Goal: Information Seeking & Learning: Learn about a topic

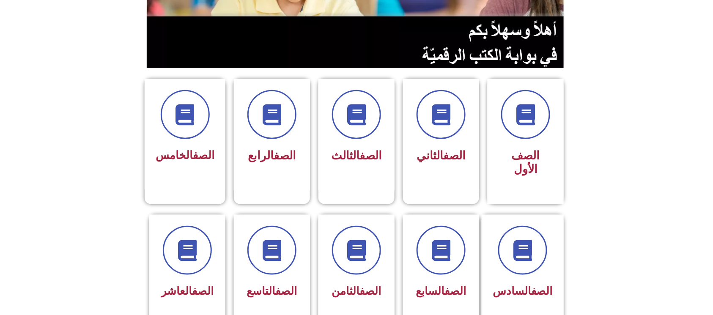
scroll to position [169, 0]
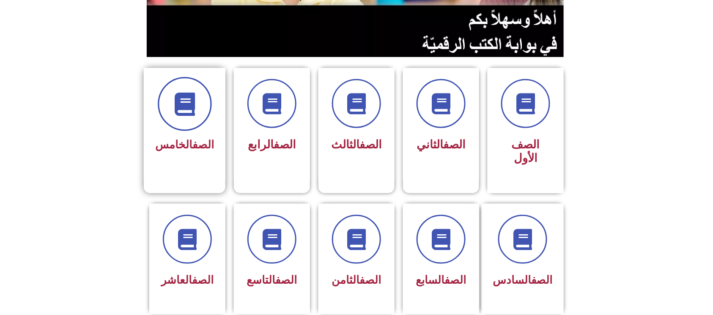
click at [167, 100] on span at bounding box center [185, 104] width 54 height 54
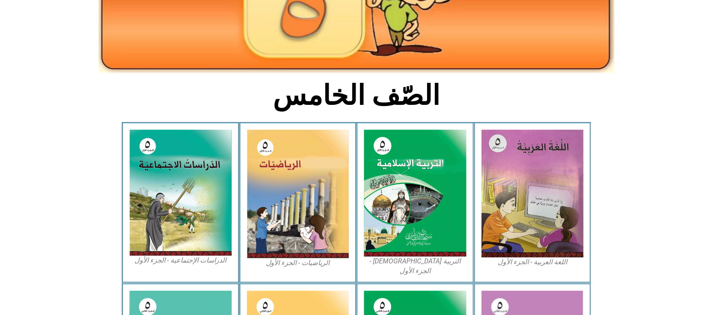
scroll to position [169, 0]
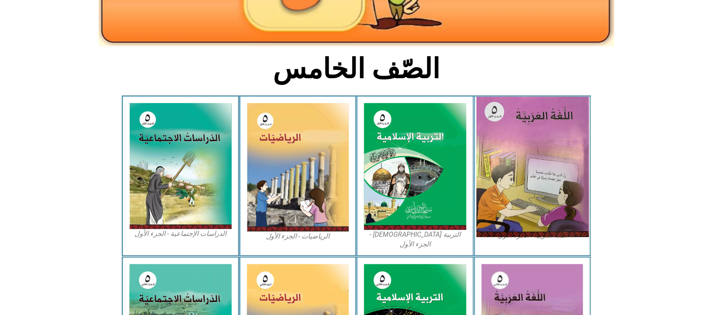
click at [508, 156] on img at bounding box center [532, 167] width 112 height 140
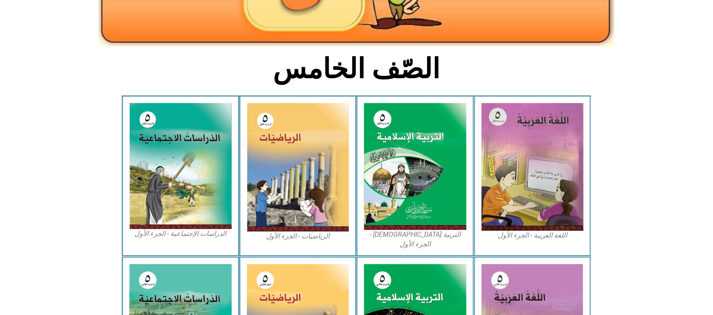
click at [610, 110] on icon at bounding box center [356, 130] width 713 height 71
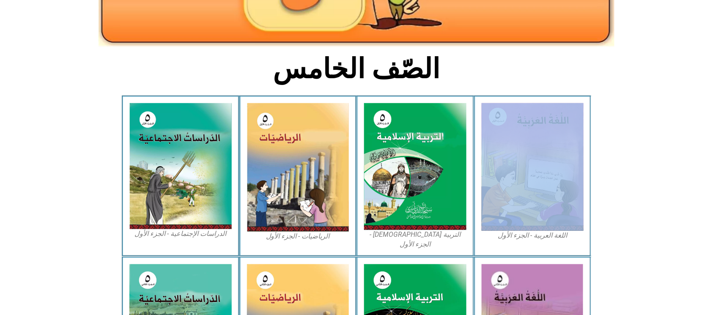
click at [610, 110] on icon at bounding box center [356, 130] width 713 height 71
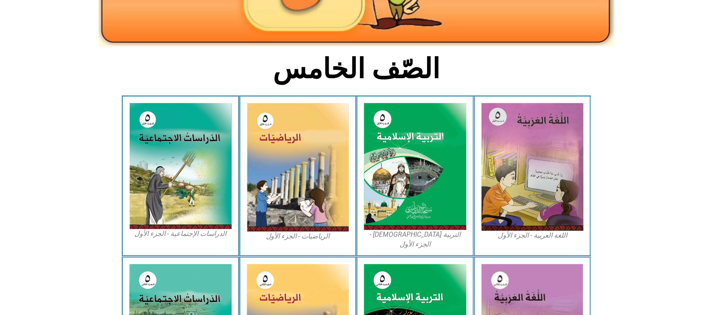
click at [610, 111] on icon at bounding box center [356, 130] width 713 height 71
click at [606, 111] on icon at bounding box center [356, 130] width 713 height 71
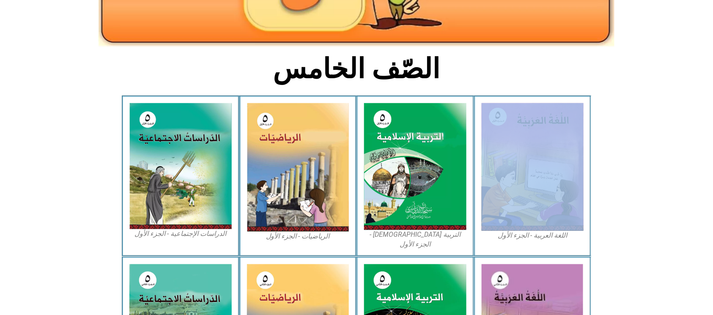
click at [606, 111] on icon at bounding box center [356, 130] width 713 height 71
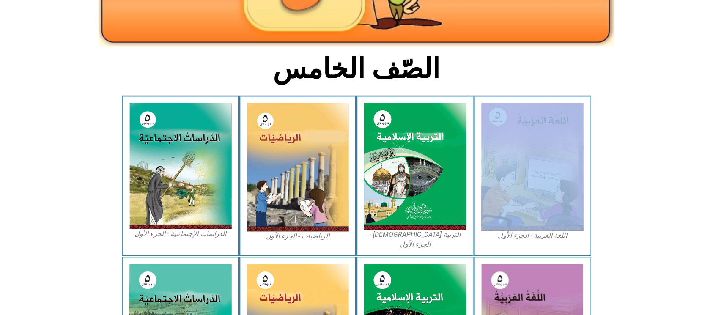
click at [606, 111] on icon at bounding box center [356, 130] width 713 height 71
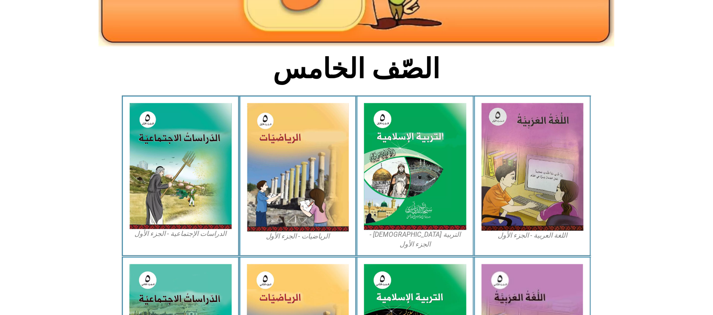
click at [606, 109] on icon at bounding box center [356, 130] width 713 height 71
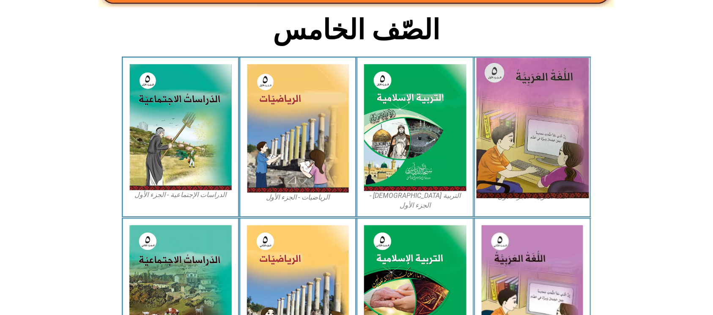
scroll to position [225, 0]
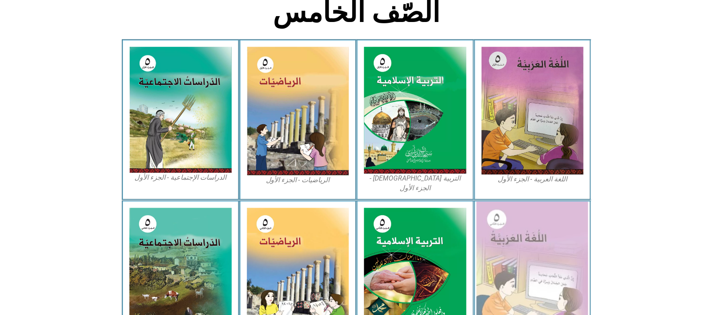
click at [505, 261] on img at bounding box center [533, 272] width 112 height 140
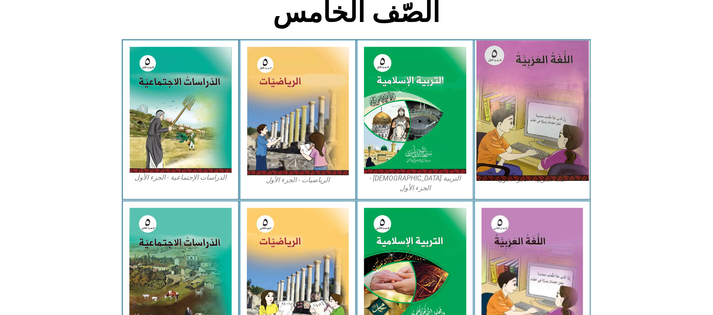
click at [549, 90] on img at bounding box center [532, 111] width 112 height 140
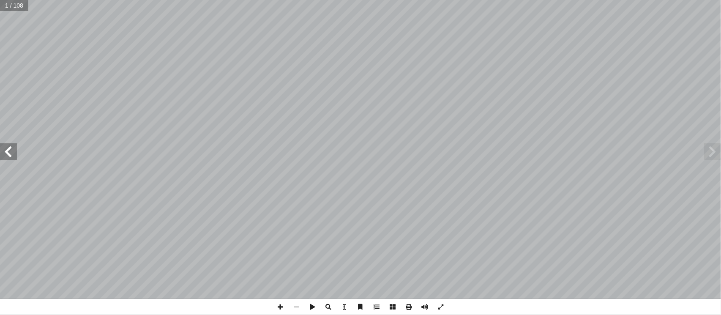
click at [6, 151] on span at bounding box center [8, 151] width 17 height 17
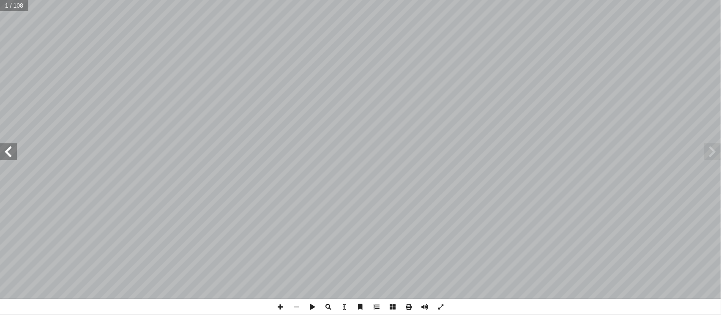
click at [6, 151] on span at bounding box center [8, 151] width 17 height 17
click at [7, 144] on span at bounding box center [8, 151] width 17 height 17
click at [11, 151] on span at bounding box center [8, 151] width 17 height 17
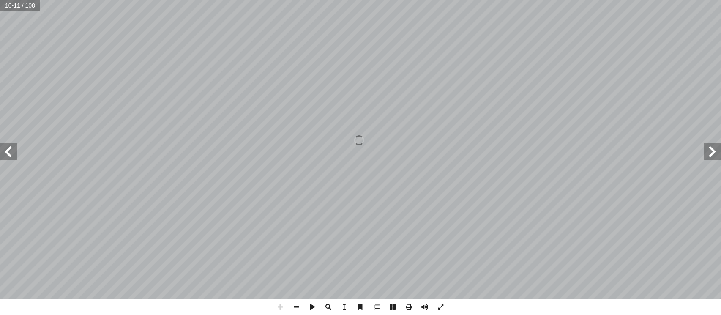
click at [11, 151] on span at bounding box center [8, 151] width 17 height 17
click at [294, 307] on span at bounding box center [296, 307] width 16 height 16
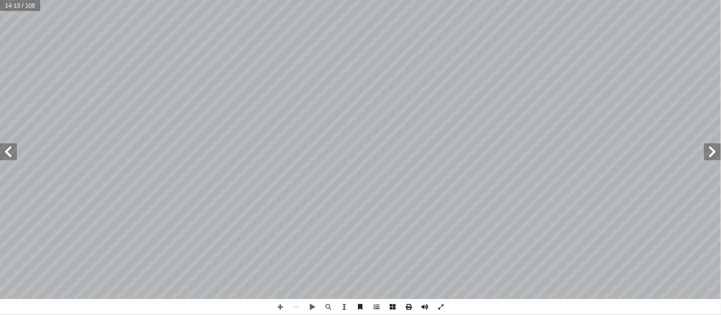
click at [12, 151] on span at bounding box center [8, 151] width 17 height 17
click at [10, 149] on span at bounding box center [8, 151] width 17 height 17
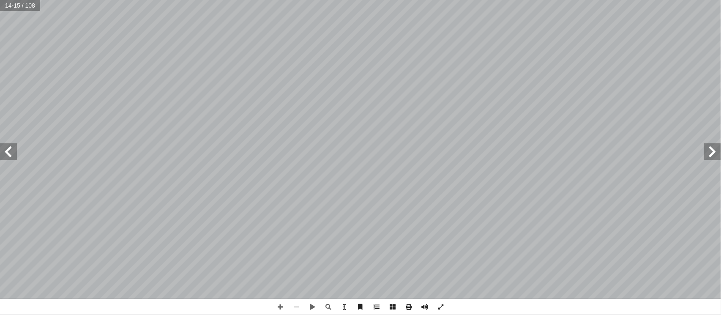
click at [9, 149] on span at bounding box center [8, 151] width 17 height 17
click at [8, 150] on span at bounding box center [8, 151] width 17 height 17
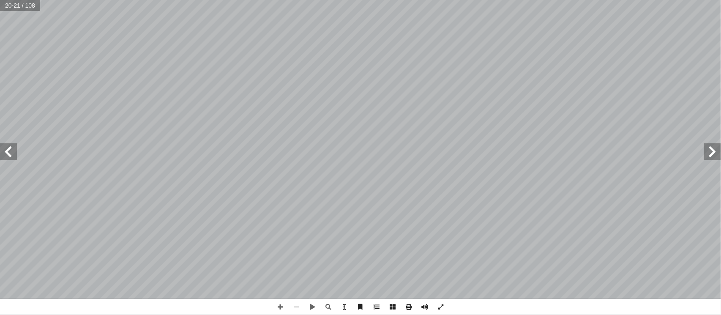
click at [8, 149] on span at bounding box center [8, 151] width 17 height 17
click at [3, 148] on span at bounding box center [8, 151] width 17 height 17
click at [0, 146] on span at bounding box center [8, 151] width 17 height 17
click at [0, 145] on span at bounding box center [8, 151] width 17 height 17
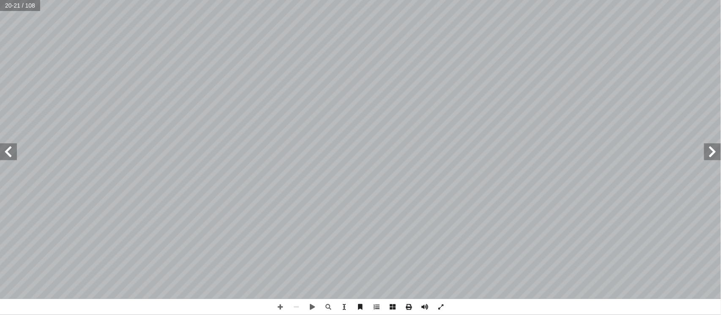
click at [0, 145] on span at bounding box center [8, 151] width 17 height 17
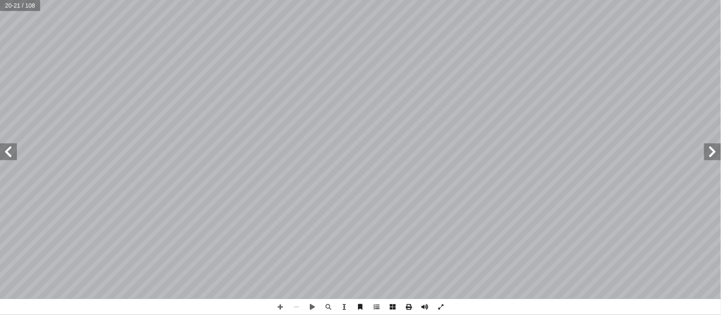
click at [0, 145] on span at bounding box center [8, 151] width 17 height 17
click at [34, 155] on div "١٦ ِ القراءة ُ جال َ م - ٔ ا ب- ج- ." ِ ل َ م َ الع � م ٔ "ا ِ ة َ قر ِ الف " ف…" at bounding box center [360, 149] width 721 height 299
click at [719, 150] on span at bounding box center [712, 151] width 17 height 17
click at [278, 303] on span at bounding box center [280, 307] width 16 height 16
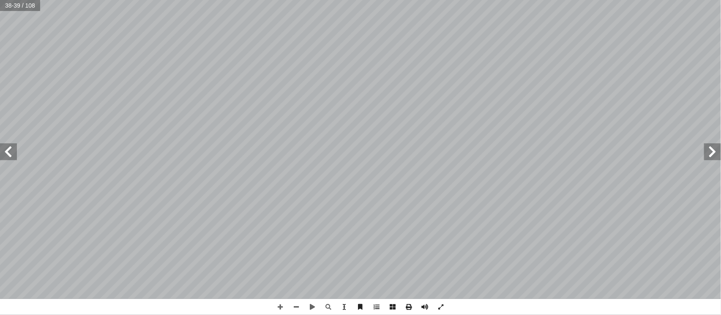
click at [7, 152] on span at bounding box center [8, 151] width 17 height 17
click at [721, 158] on span at bounding box center [712, 151] width 17 height 17
click at [713, 149] on span at bounding box center [712, 151] width 17 height 17
click at [299, 307] on span at bounding box center [296, 307] width 16 height 16
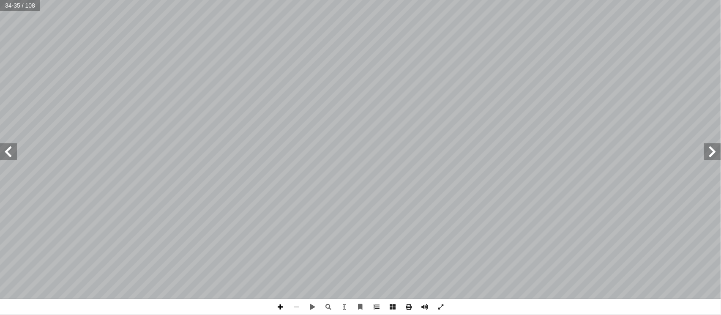
drag, startPoint x: 280, startPoint y: 306, endPoint x: 280, endPoint y: 300, distance: 5.9
click at [280, 305] on span at bounding box center [280, 307] width 16 height 16
click at [283, 307] on span at bounding box center [280, 307] width 16 height 16
